Goal: Task Accomplishment & Management: Manage account settings

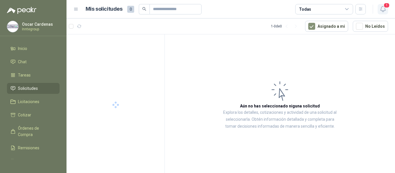
click at [381, 10] on icon "button" at bounding box center [383, 8] width 7 height 7
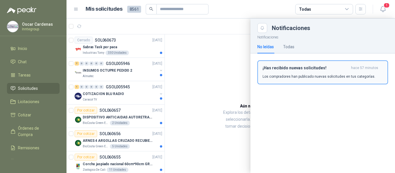
click at [293, 70] on h3 "¡Has recibido nuevas solicitudes!" at bounding box center [306, 68] width 86 height 5
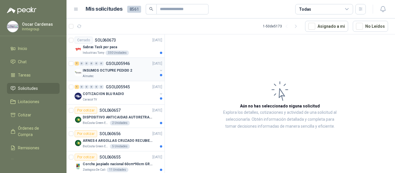
click at [140, 67] on div "7 0 0 0 0 0 GSOL005946 [DATE]" at bounding box center [119, 63] width 89 height 7
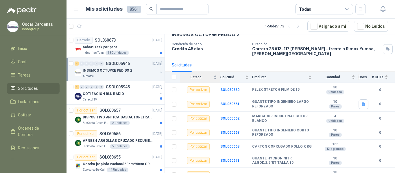
scroll to position [40, 0]
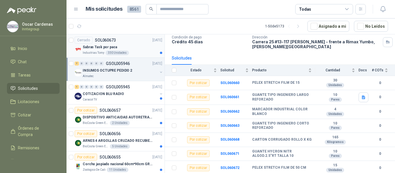
drag, startPoint x: 104, startPoint y: 45, endPoint x: 109, endPoint y: 47, distance: 4.5
click at [104, 45] on p "Sabras Task por paca" at bounding box center [100, 47] width 34 height 5
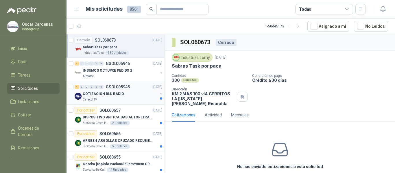
click at [118, 94] on p "COTIZACION BLU RADIO" at bounding box center [103, 93] width 41 height 5
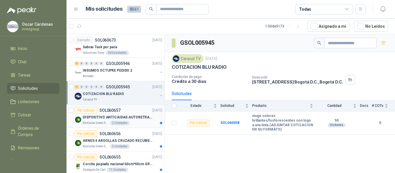
click at [111, 114] on div "DISPOSITIVO ANTICAIDAS AUTORETRACTIL" at bounding box center [123, 117] width 80 height 7
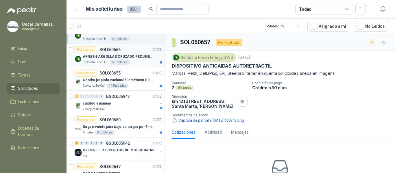
scroll to position [87, 0]
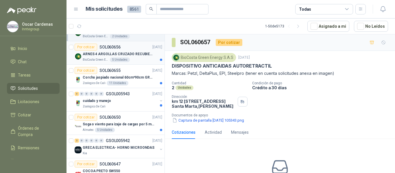
click at [143, 57] on p "ARNES 4 ARGOLLAS CRUZADO RECUBIERTO PVC" at bounding box center [119, 54] width 72 height 5
click at [138, 95] on div "3 0 0 0 0 0 GSOL005943 [DATE]" at bounding box center [119, 94] width 89 height 7
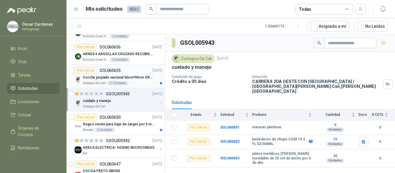
click at [137, 71] on div "Por cotizar SOL060655 [DATE]" at bounding box center [119, 70] width 88 height 7
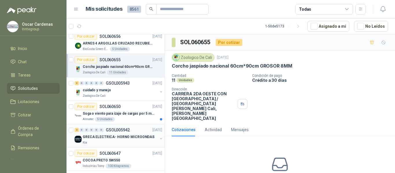
scroll to position [116, 0]
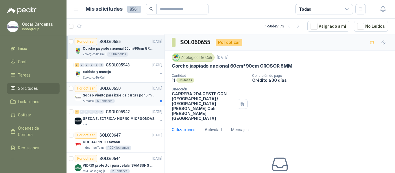
click at [137, 91] on div "Por cotizar SOL060650 [DATE]" at bounding box center [119, 88] width 88 height 7
